Goal: Task Accomplishment & Management: Complete application form

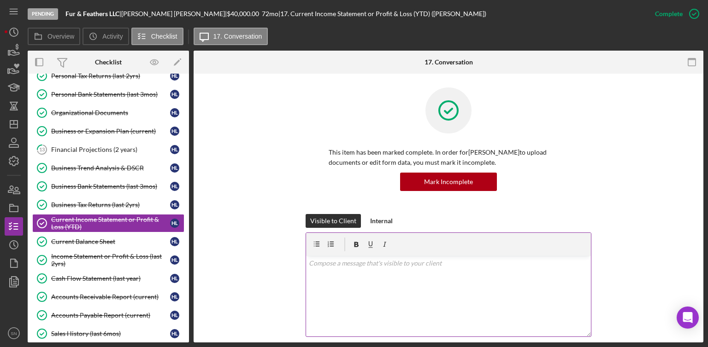
scroll to position [138, 0]
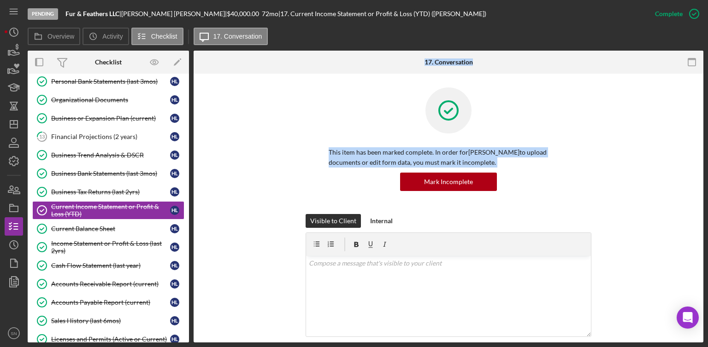
drag, startPoint x: 189, startPoint y: 196, endPoint x: 192, endPoint y: 211, distance: 15.5
click at [192, 211] on div "Overview Internal Workflow Stage Pending Icon/Dropdown Arrow Archive (can unarc…" at bounding box center [366, 197] width 676 height 292
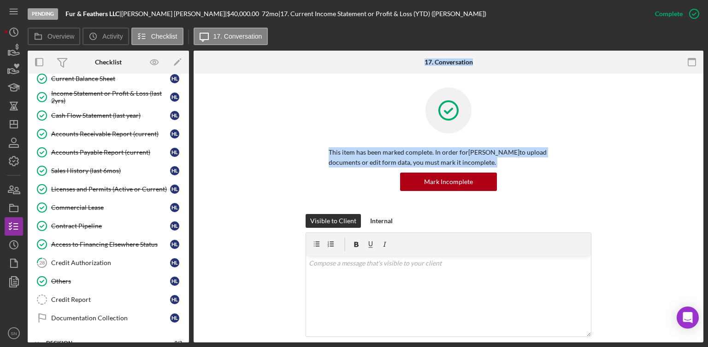
scroll to position [339, 0]
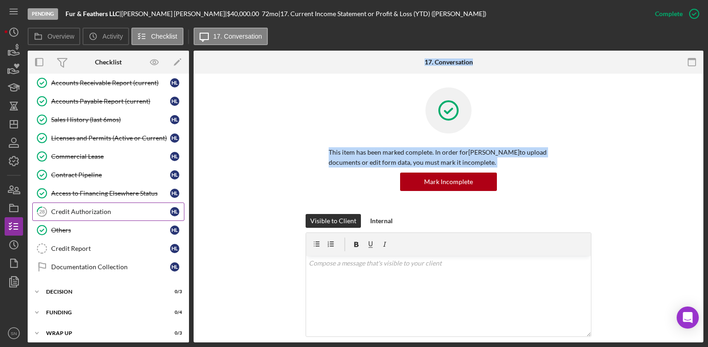
click at [89, 208] on div "Credit Authorization" at bounding box center [110, 211] width 119 height 7
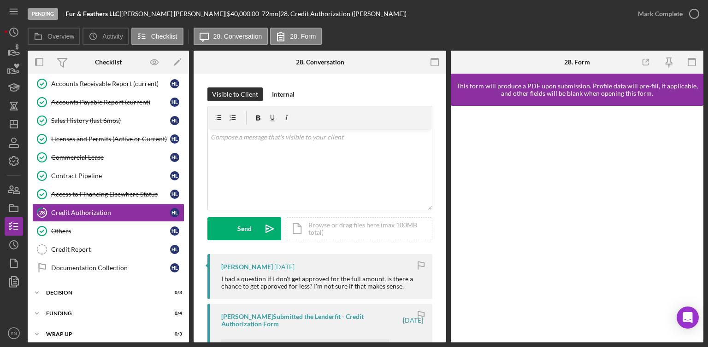
scroll to position [339, 0]
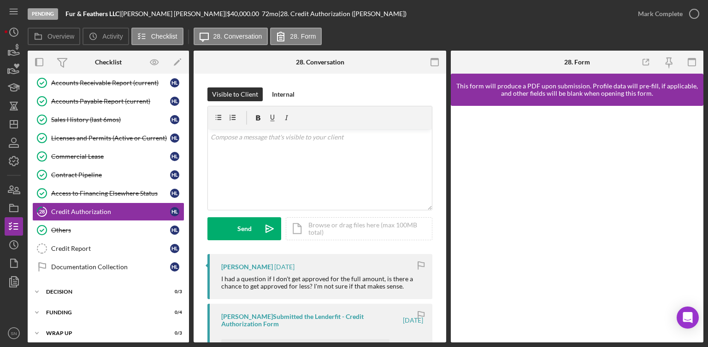
drag, startPoint x: 446, startPoint y: 135, endPoint x: 447, endPoint y: 147, distance: 11.5
click at [447, 147] on div "Overview Internal Workflow Stage Pending Icon/Dropdown Arrow Archive (can unarc…" at bounding box center [366, 197] width 676 height 292
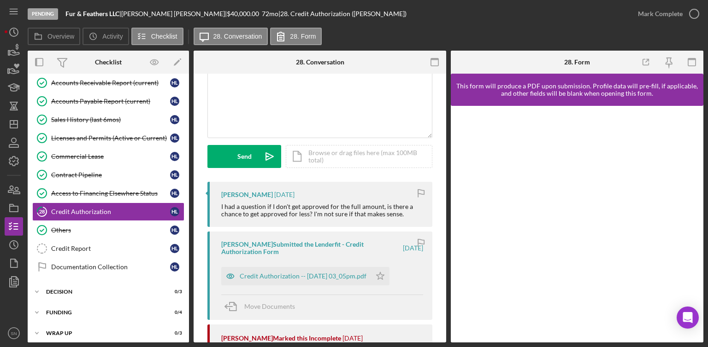
scroll to position [95, 0]
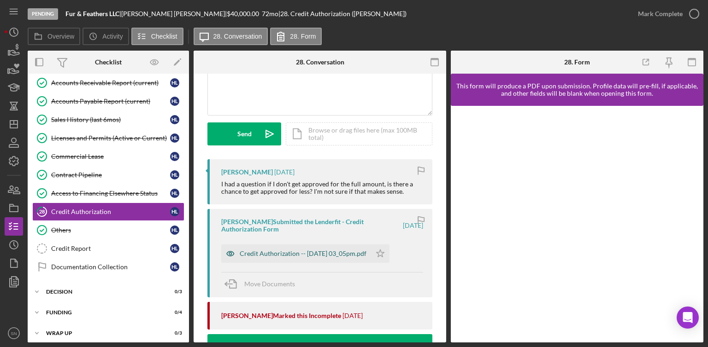
click at [282, 256] on div "Credit Authorization -- [DATE] 03_05pm.pdf" at bounding box center [303, 253] width 127 height 7
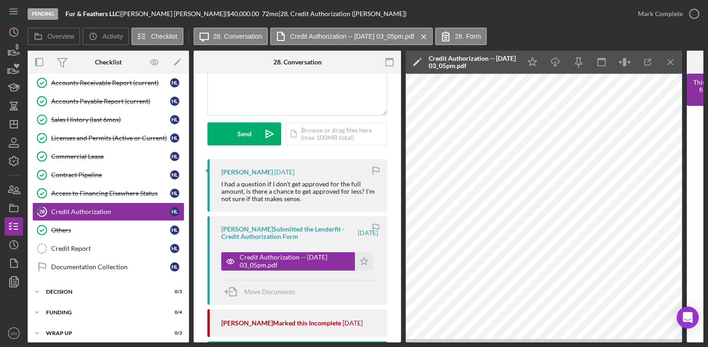
drag, startPoint x: 398, startPoint y: 153, endPoint x: 402, endPoint y: 176, distance: 22.4
click at [402, 176] on div "Overview Internal Workflow Stage Pending Icon/Dropdown Arrow Archive (can unarc…" at bounding box center [366, 197] width 676 height 292
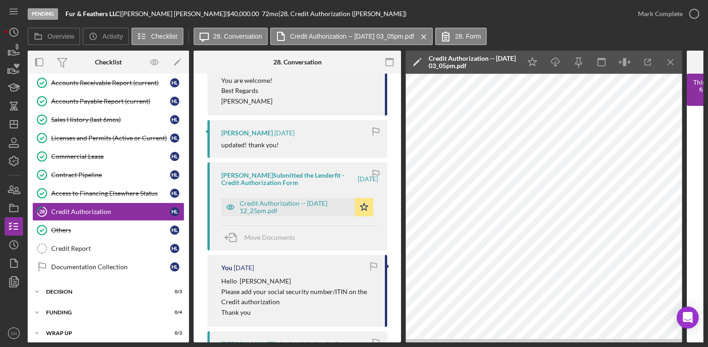
scroll to position [419, 0]
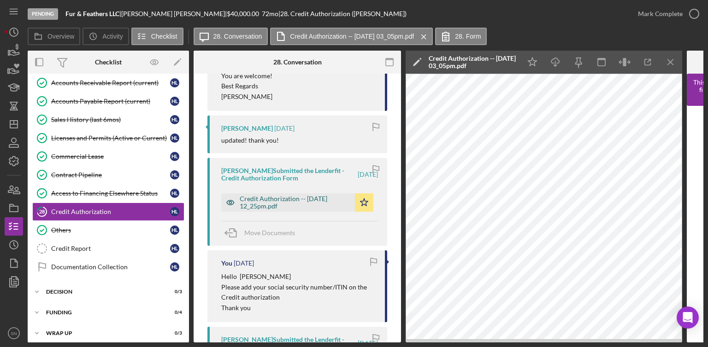
click at [295, 202] on div "Credit Authorization -- [DATE] 12_25pm.pdf" at bounding box center [295, 202] width 111 height 15
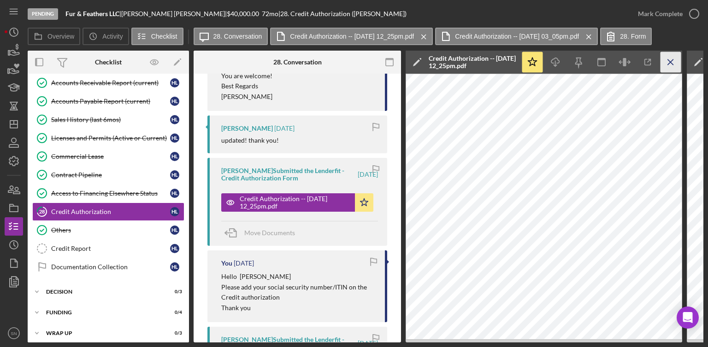
click at [670, 60] on icon "Icon/Menu Close" at bounding box center [670, 62] width 21 height 21
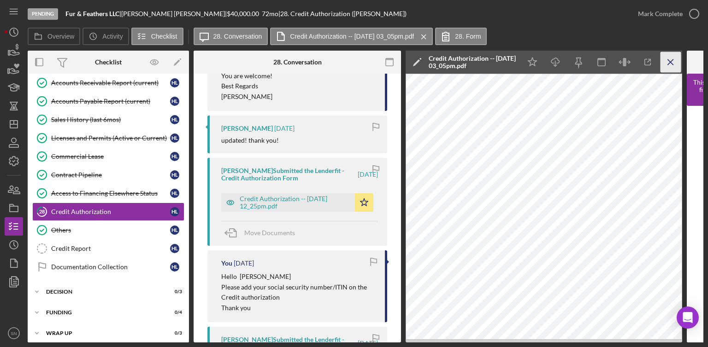
click at [673, 63] on icon "Icon/Menu Close" at bounding box center [670, 62] width 21 height 21
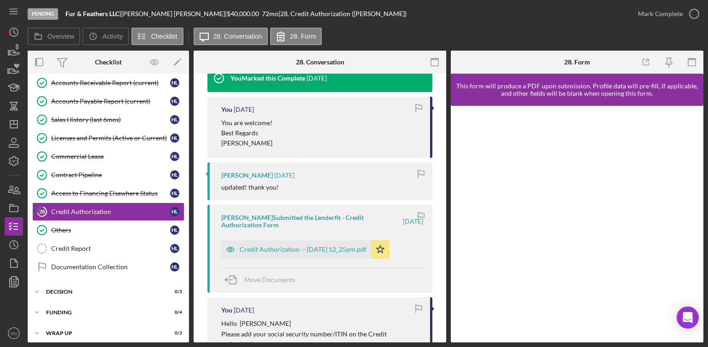
scroll to position [389, 0]
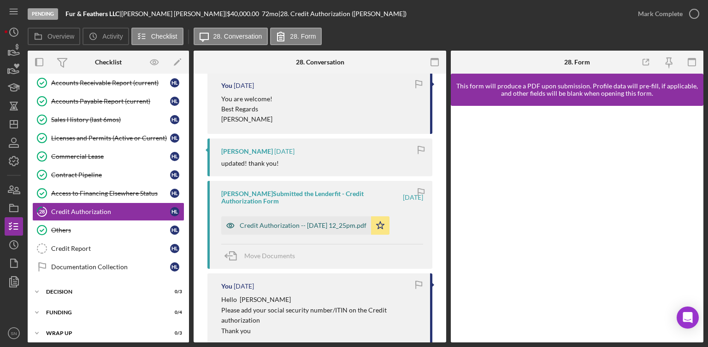
click at [318, 227] on div "Credit Authorization -- [DATE] 12_25pm.pdf" at bounding box center [303, 225] width 127 height 7
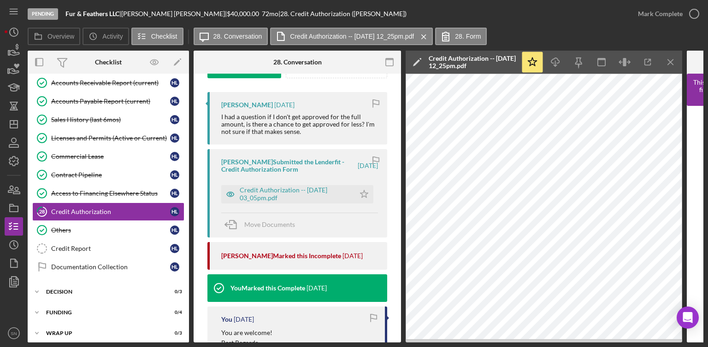
scroll to position [151, 0]
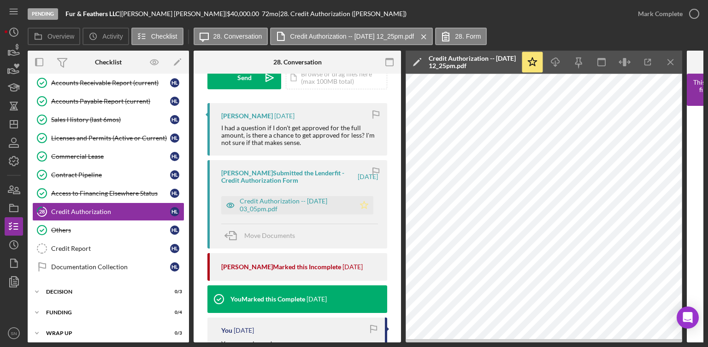
click at [364, 202] on icon "Icon/Star" at bounding box center [364, 205] width 18 height 18
click at [691, 14] on icon "button" at bounding box center [694, 13] width 23 height 23
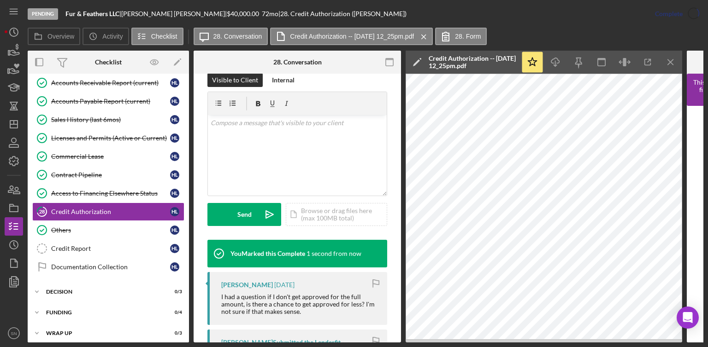
scroll to position [288, 0]
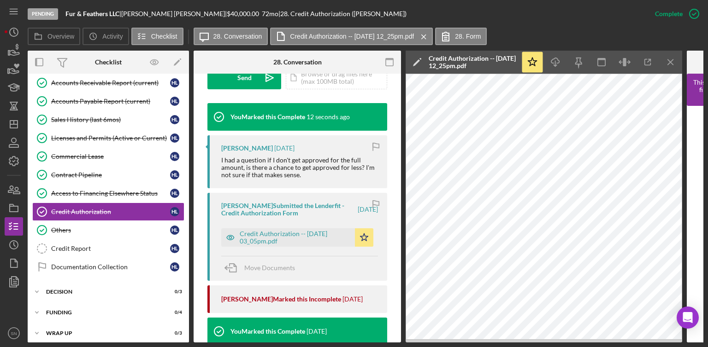
click at [669, 61] on icon "Icon/Menu Close" at bounding box center [670, 62] width 21 height 21
